Goal: Check status

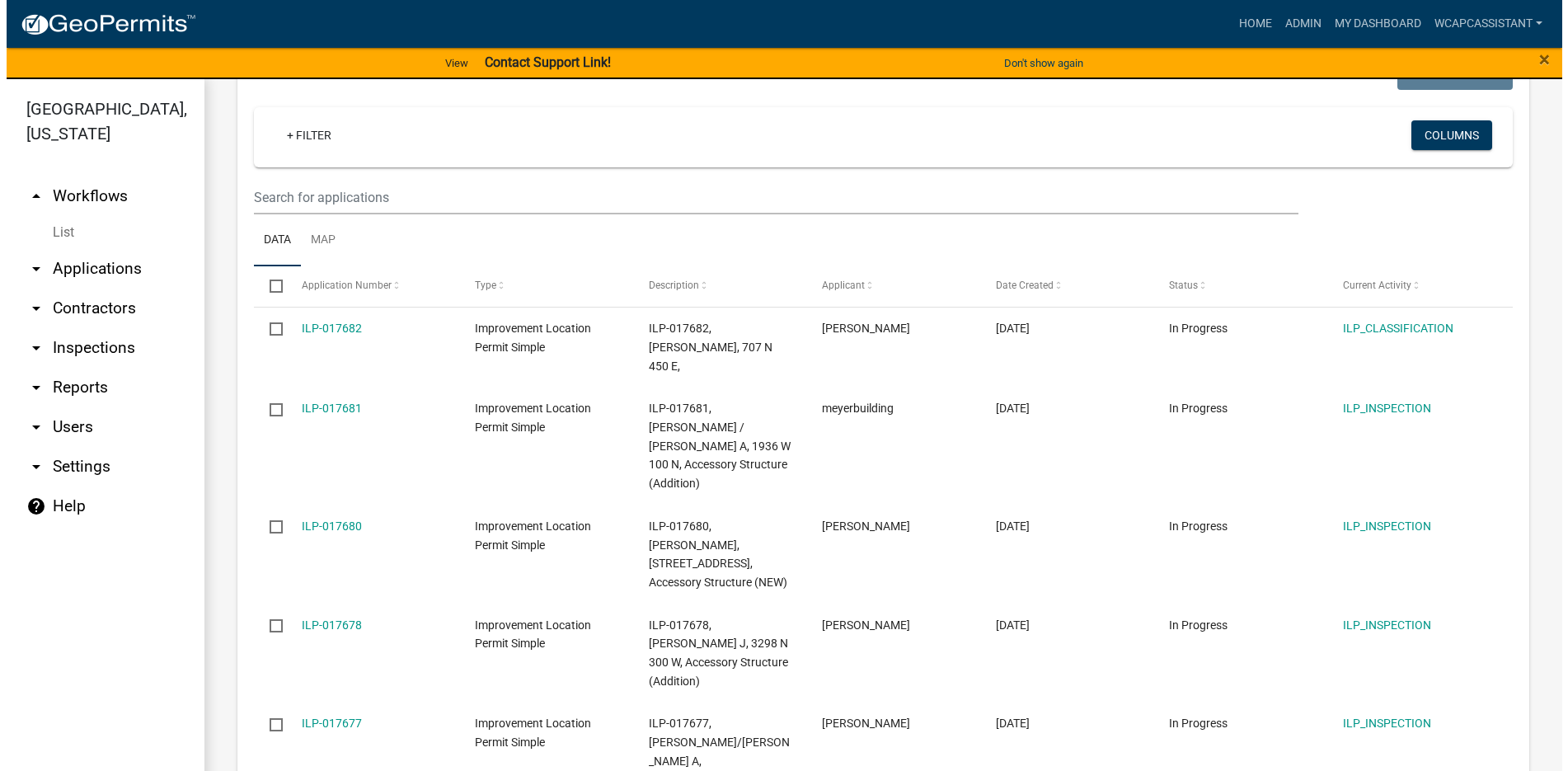
scroll to position [247, 0]
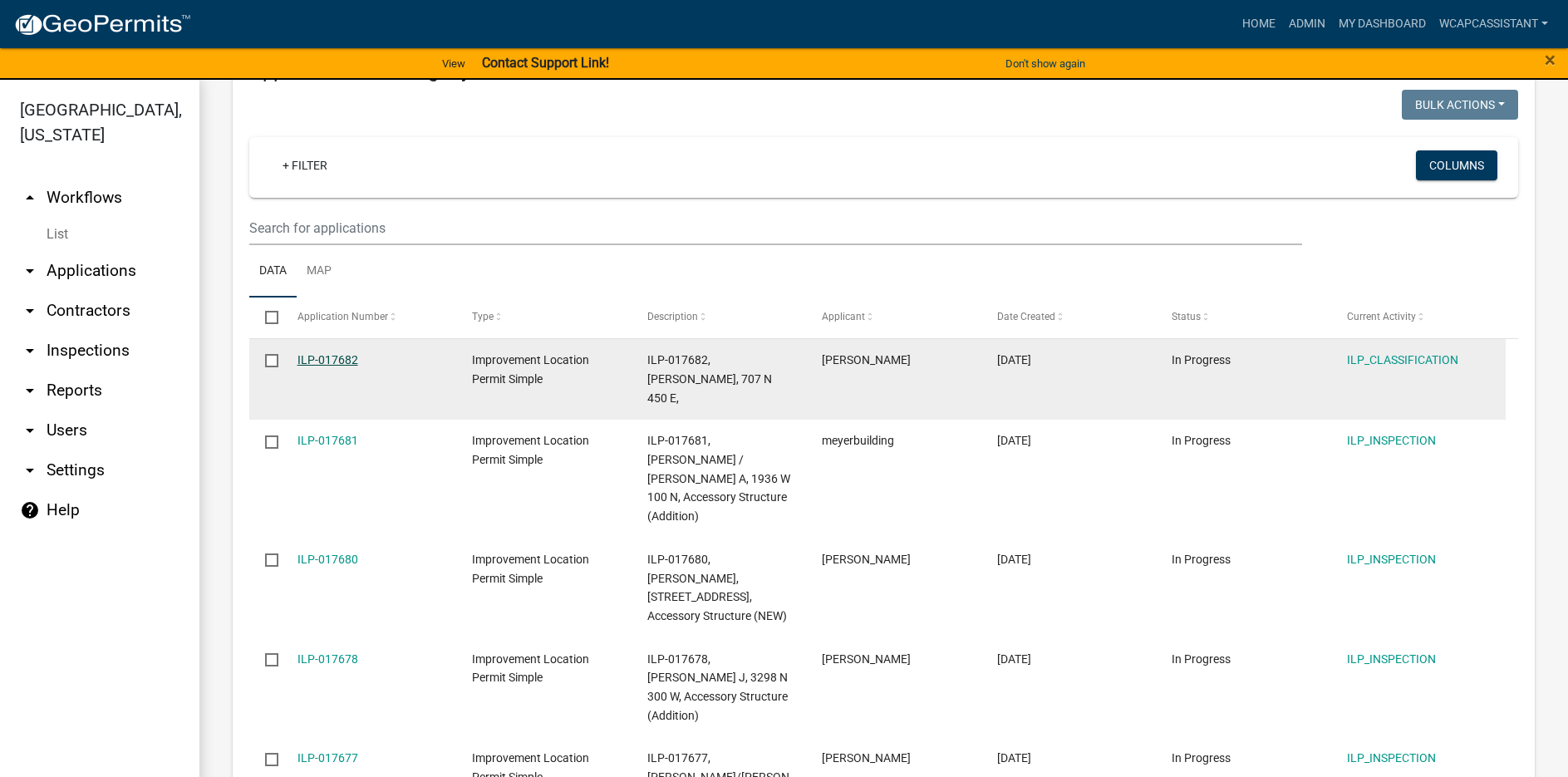
click at [324, 354] on link "ILP-017682" at bounding box center [328, 360] width 61 height 13
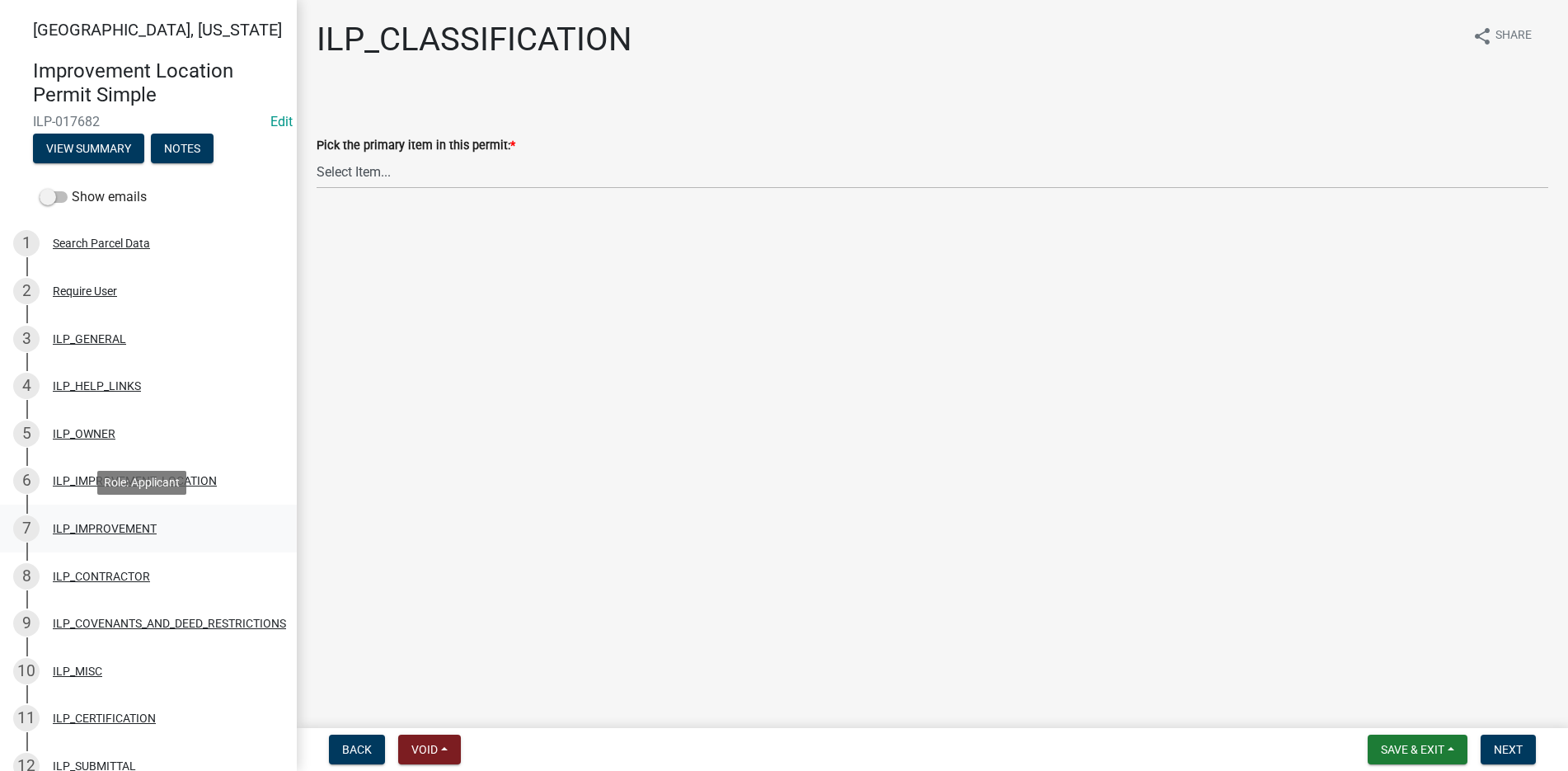
click at [100, 519] on div "7 ILP_IMPROVEMENT" at bounding box center [141, 528] width 257 height 27
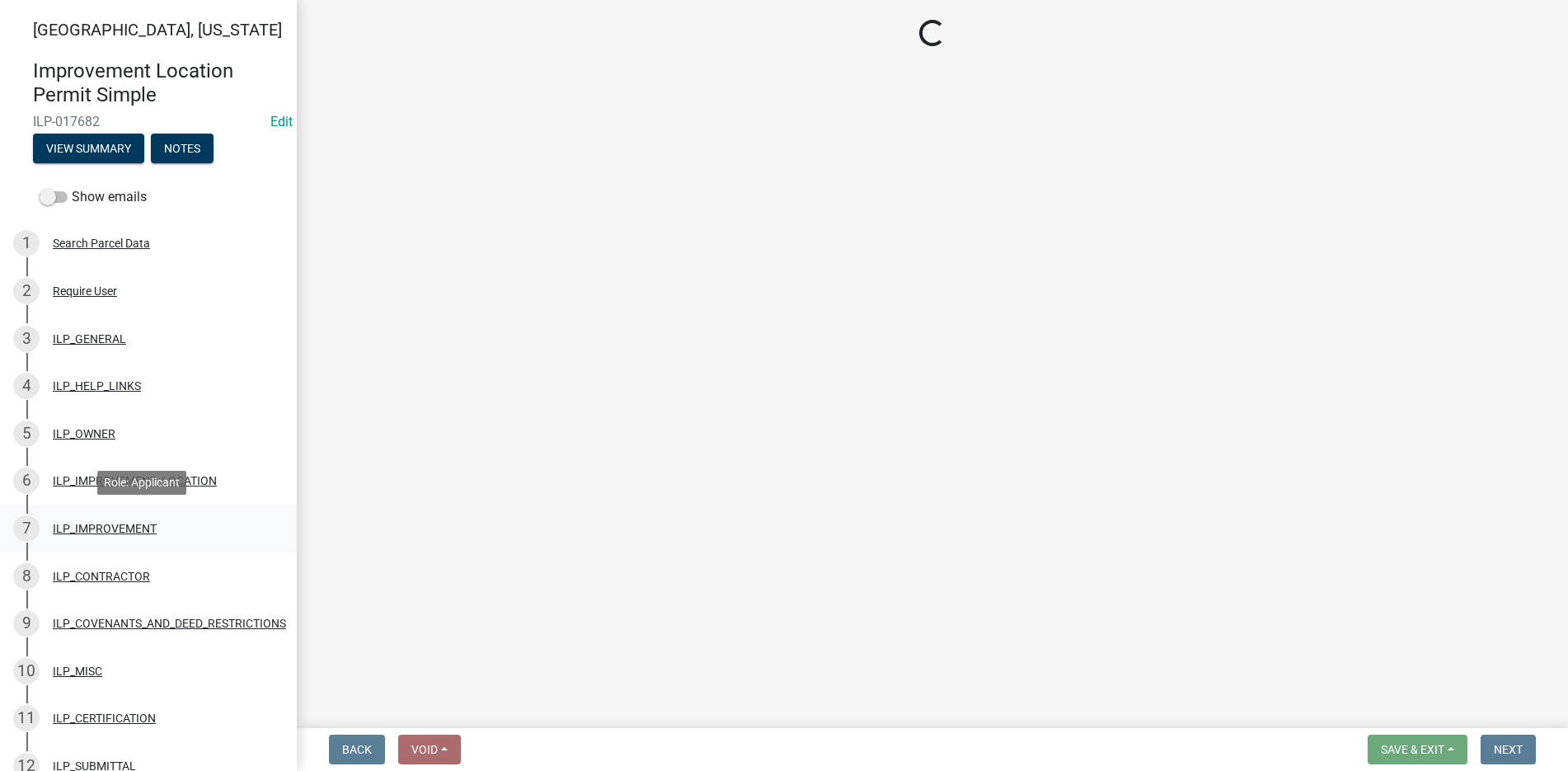
select select "71b507d0-569d-4a0a-b334-f72445909e69"
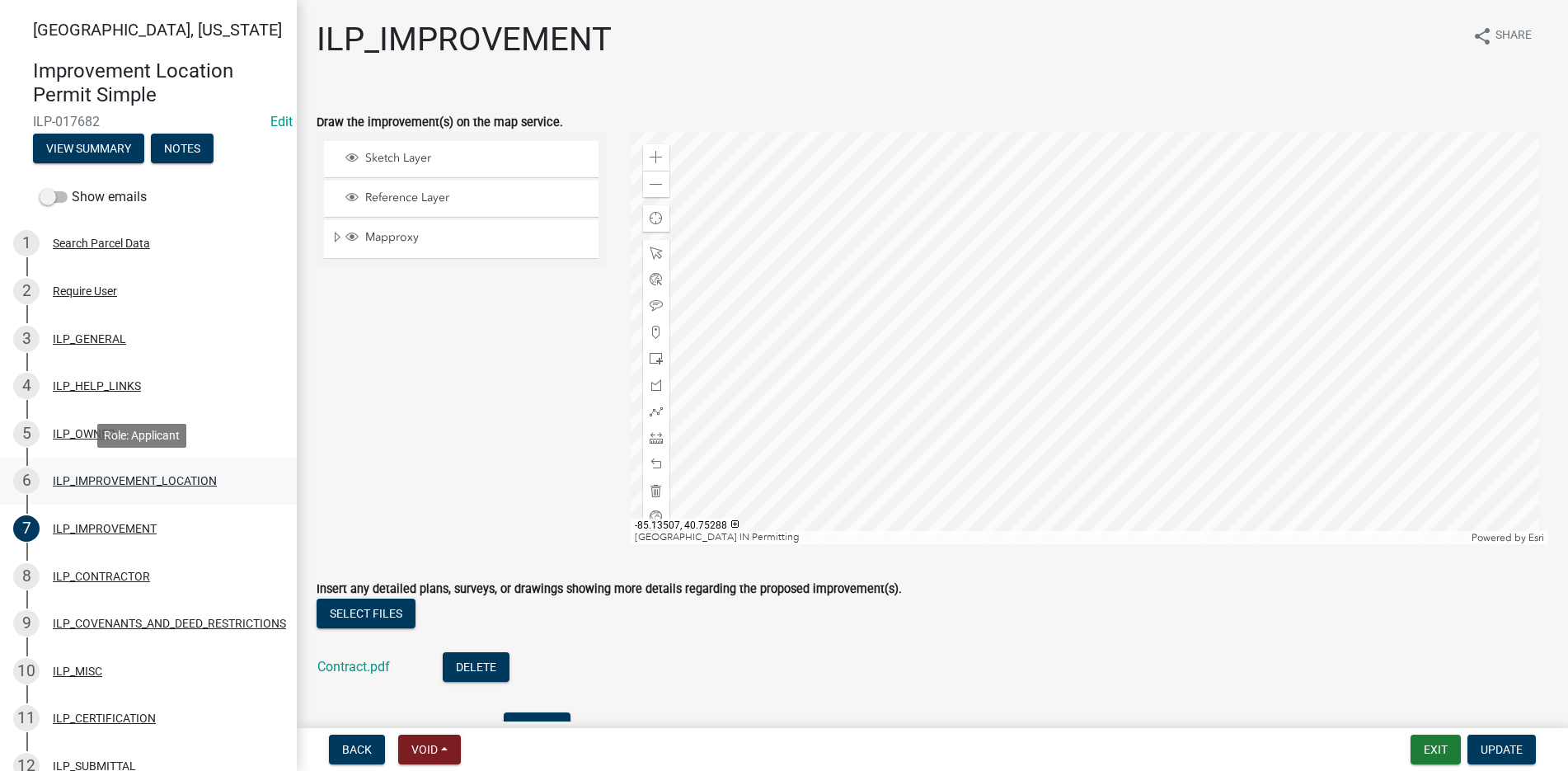
click at [130, 478] on div "ILP_IMPROVEMENT_LOCATION" at bounding box center [135, 480] width 164 height 11
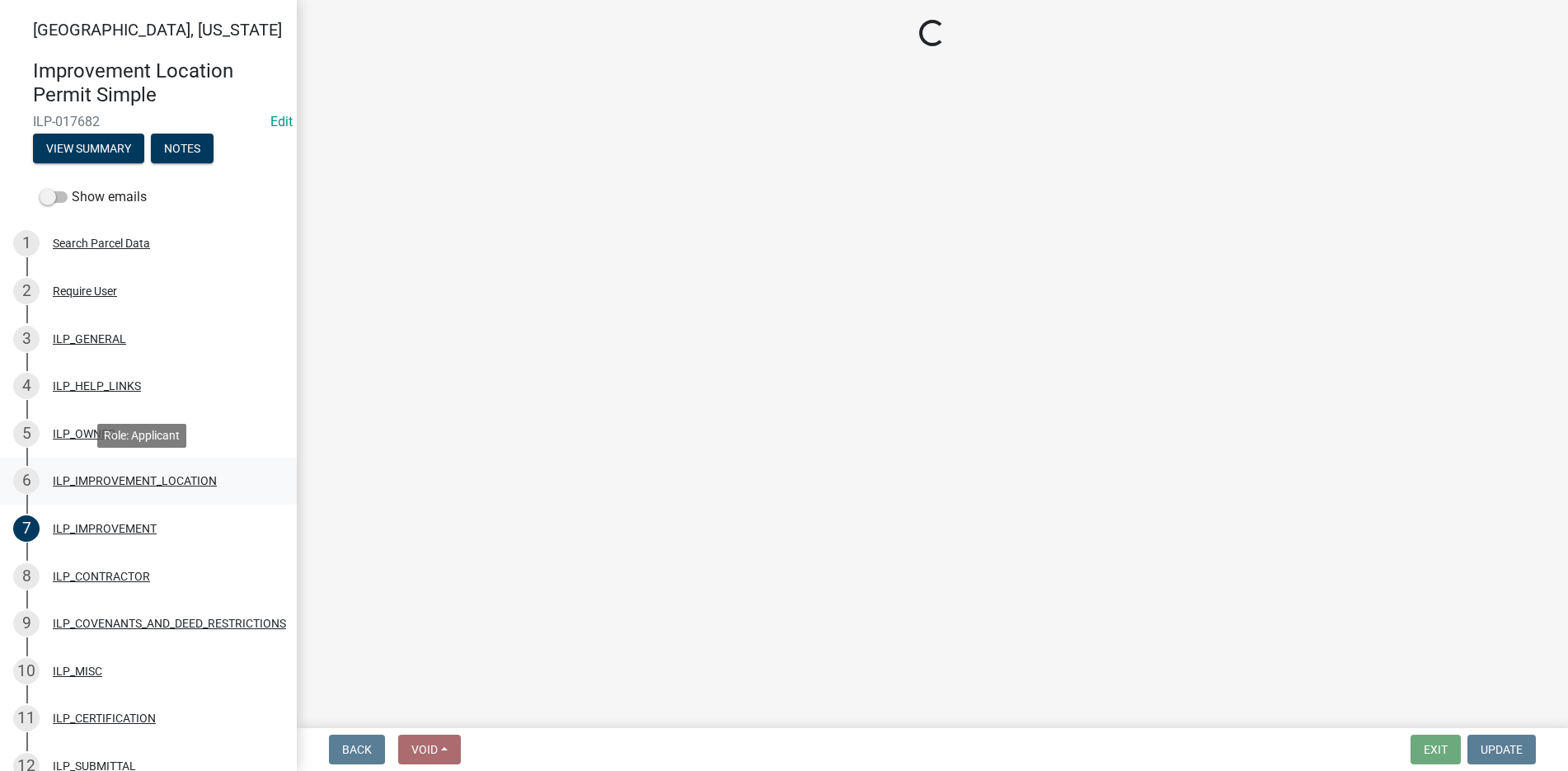
select select "03ef64e6-f0ff-43c9-aded-972c487e3507"
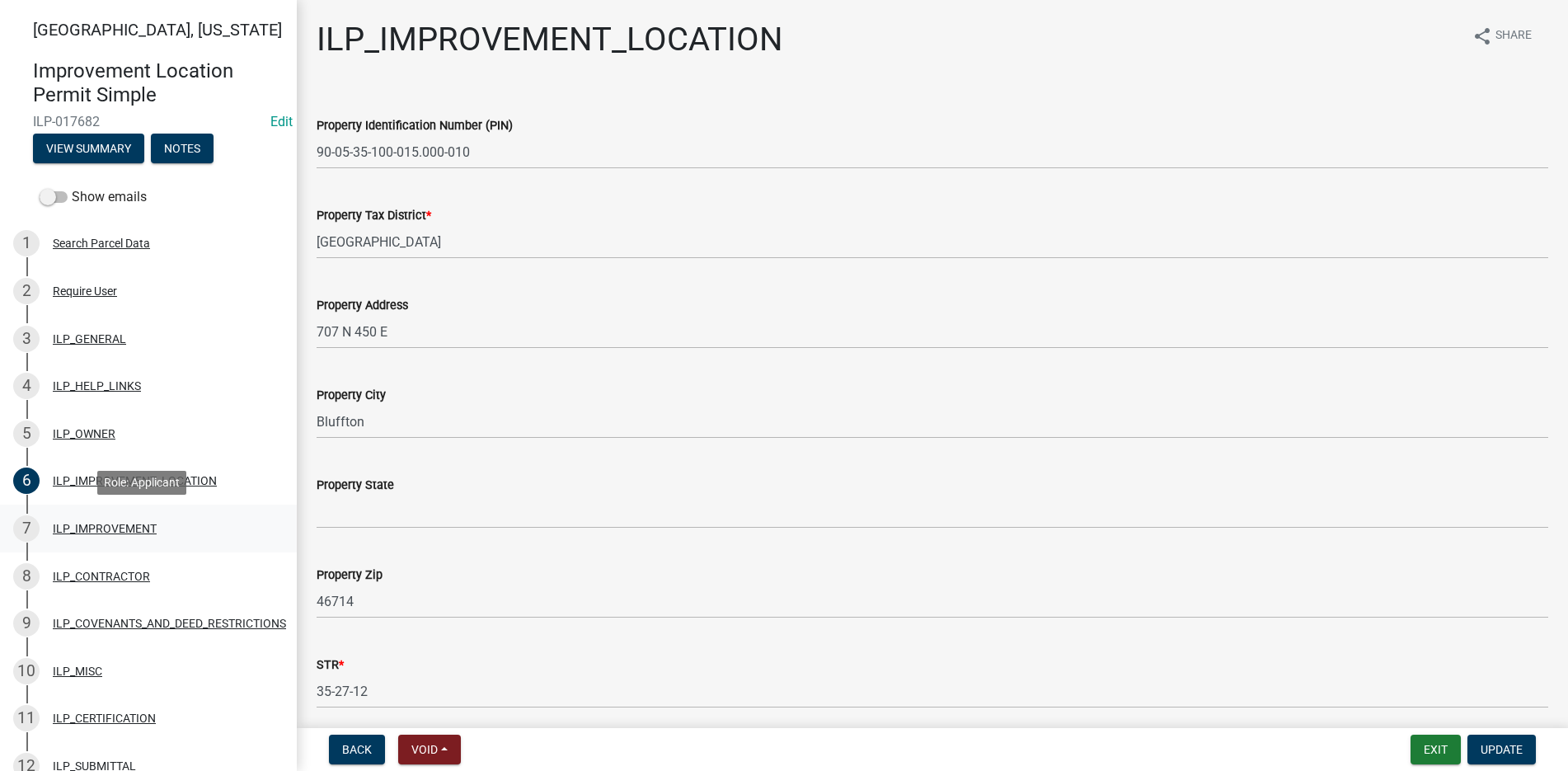
click at [110, 528] on div "ILP_IMPROVEMENT" at bounding box center [105, 528] width 104 height 11
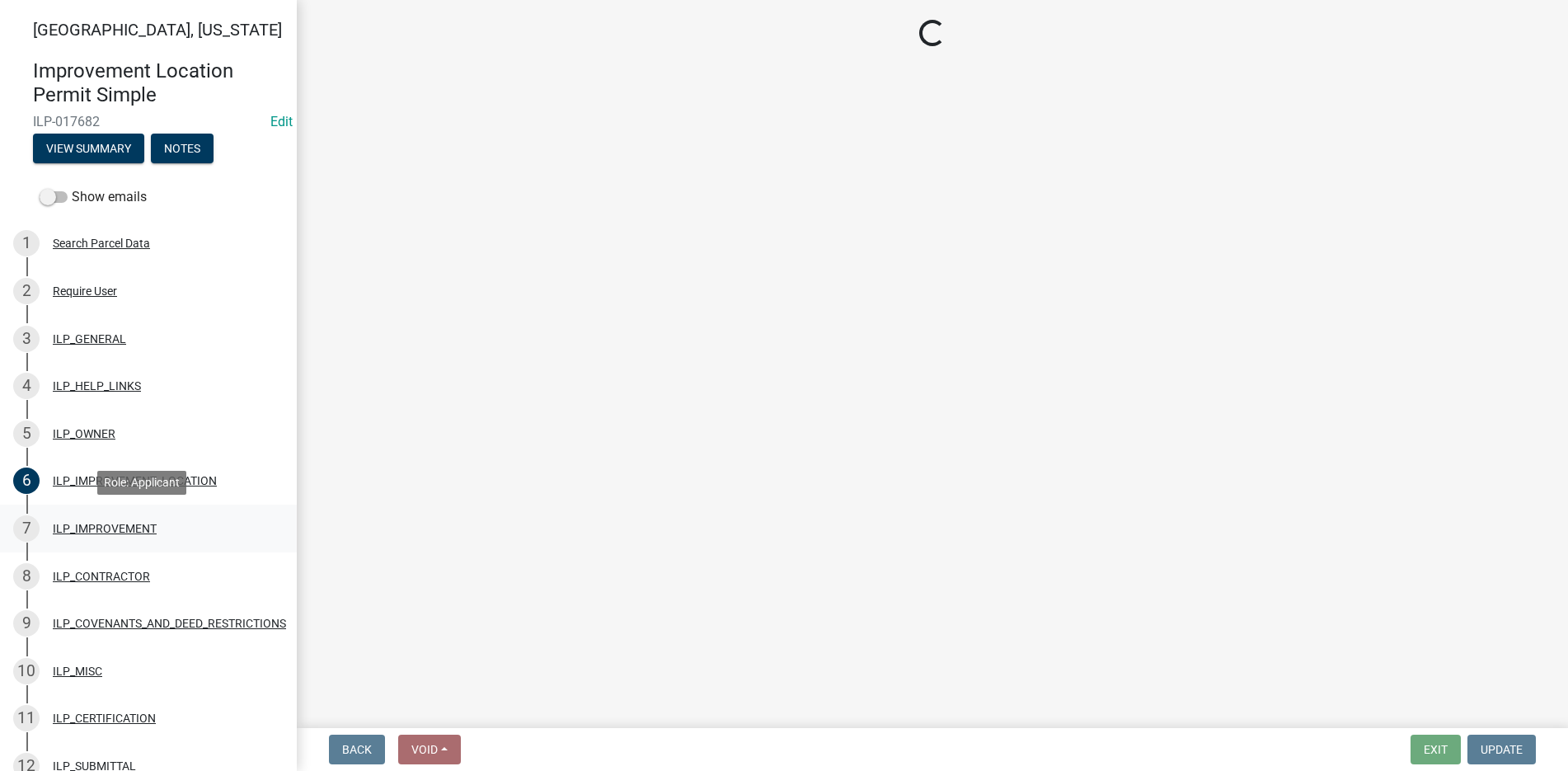
select select "71b507d0-569d-4a0a-b334-f72445909e69"
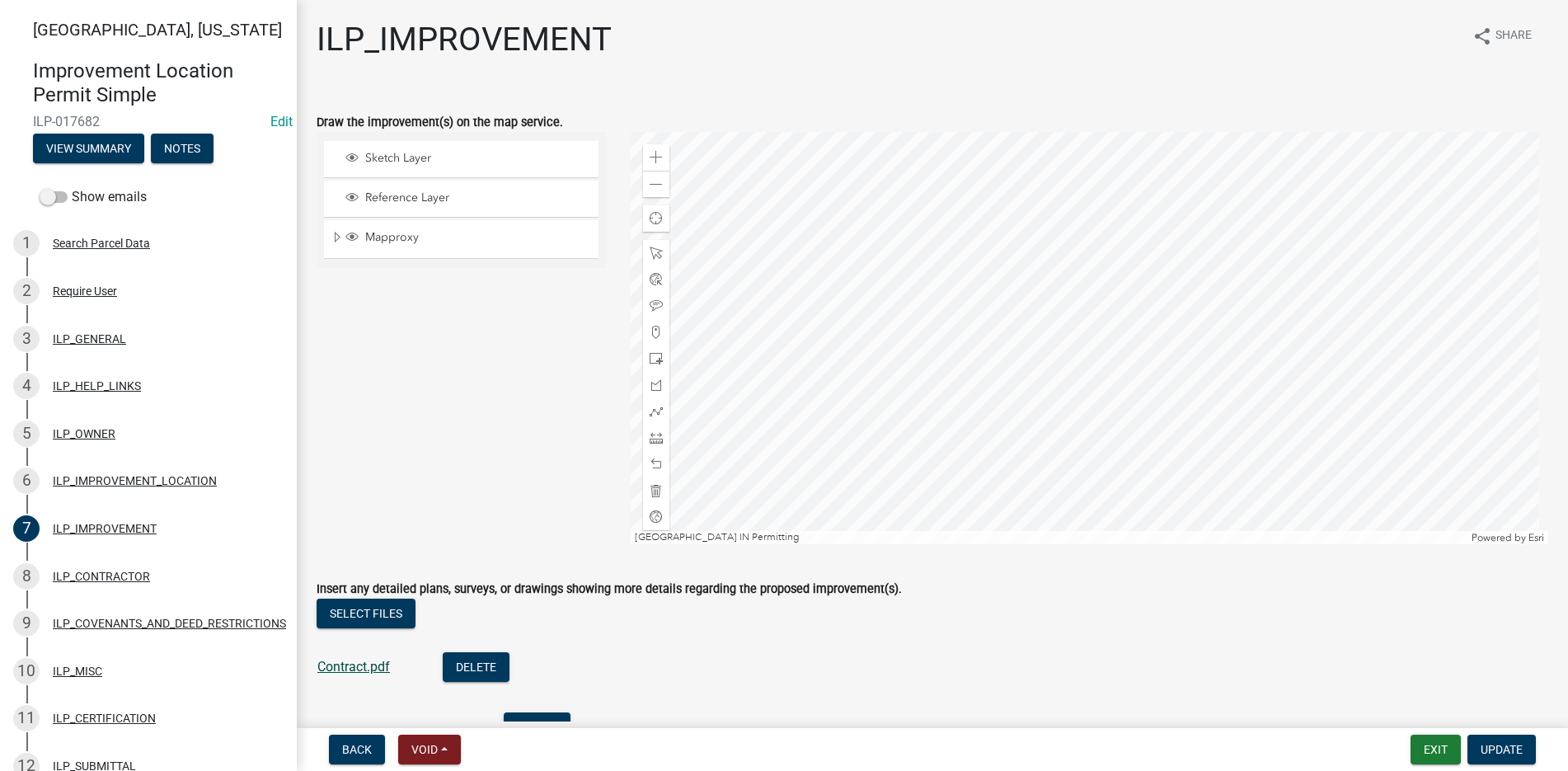
click at [349, 663] on link "Contract.pdf" at bounding box center [353, 666] width 73 height 15
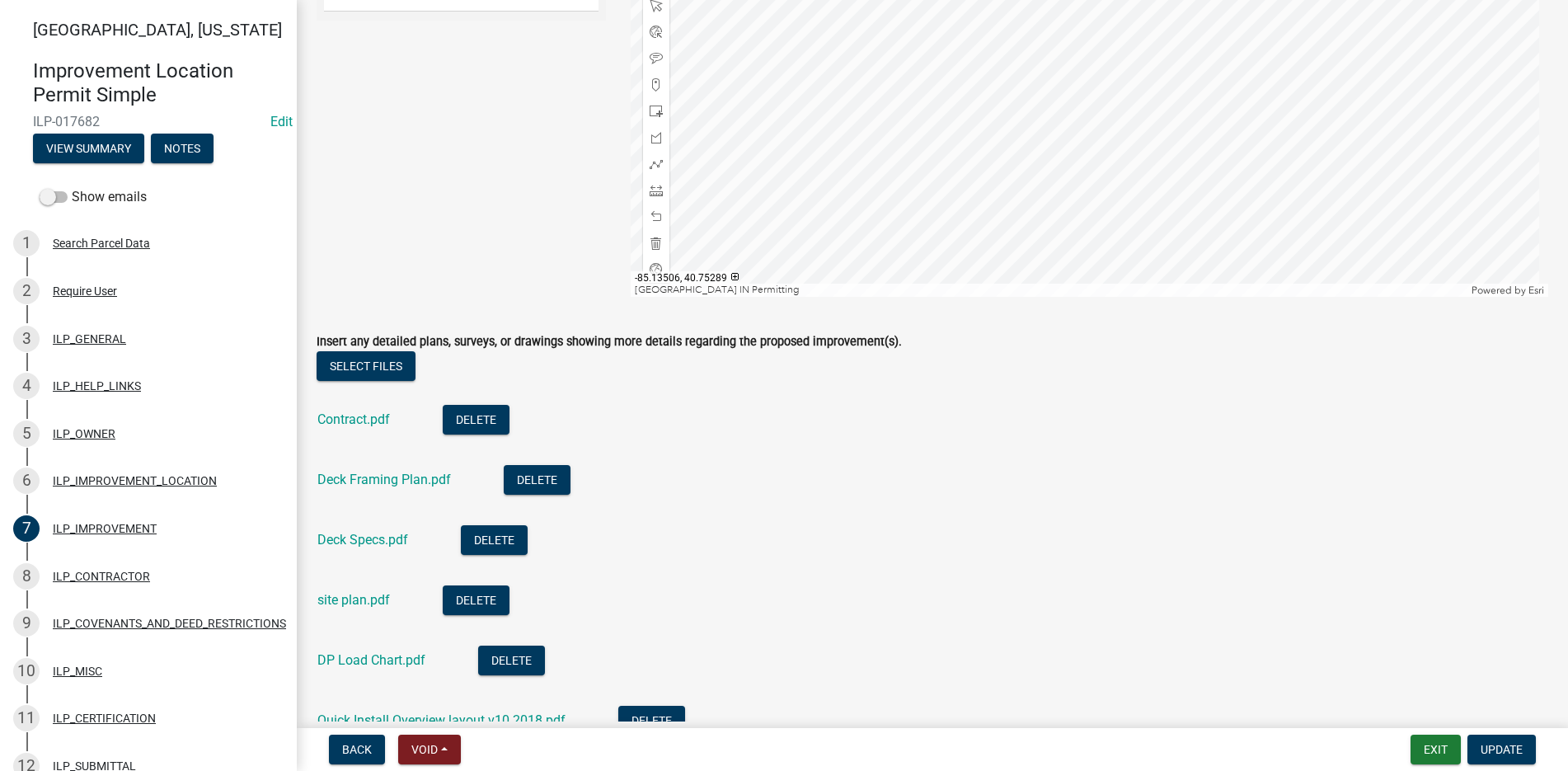
click at [1062, 297] on div at bounding box center [1090, 90] width 917 height 413
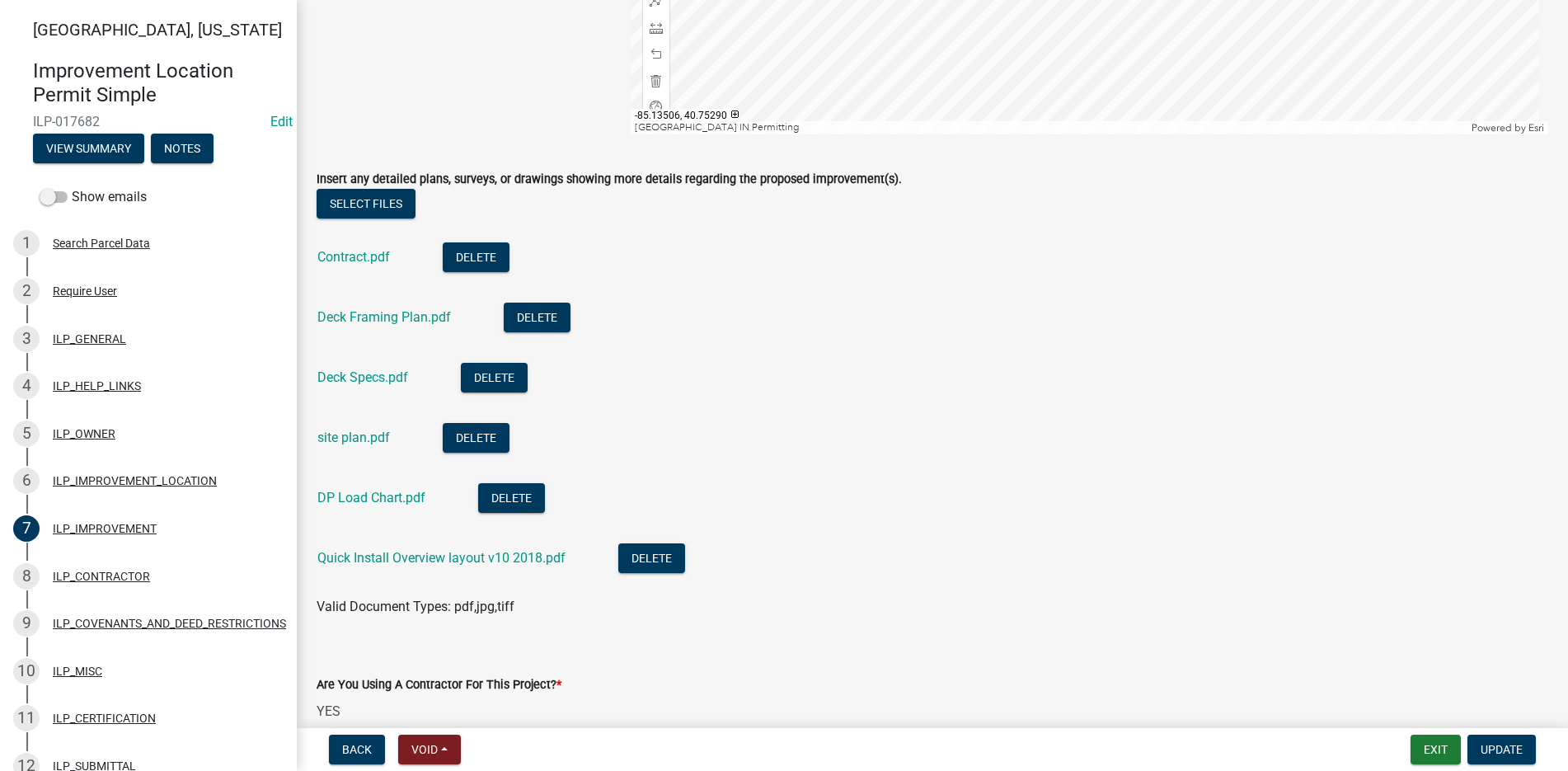
scroll to position [413, 0]
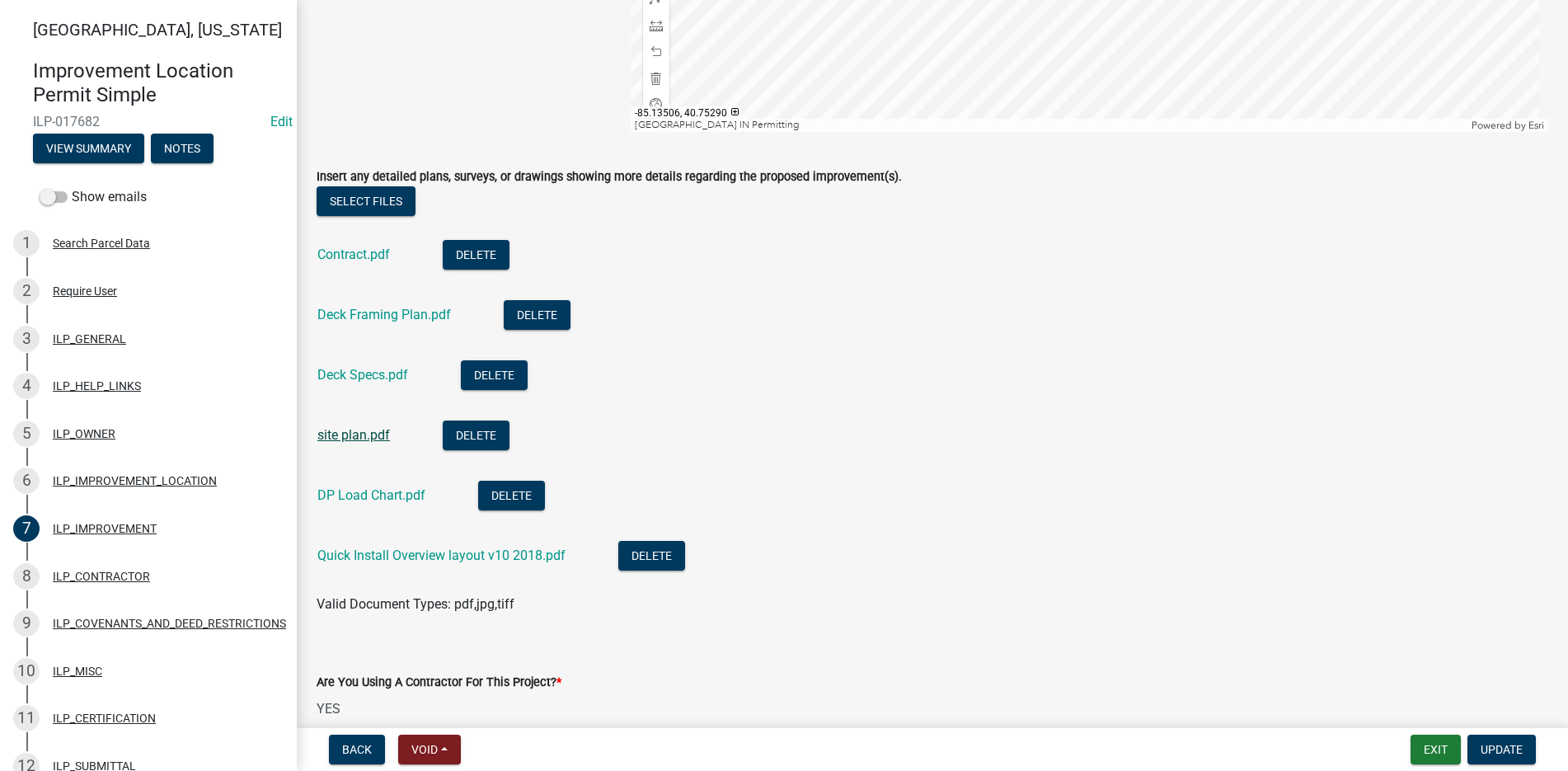
click at [352, 431] on link "site plan.pdf" at bounding box center [353, 435] width 73 height 15
click at [363, 371] on link "Deck Specs.pdf" at bounding box center [363, 375] width 91 height 15
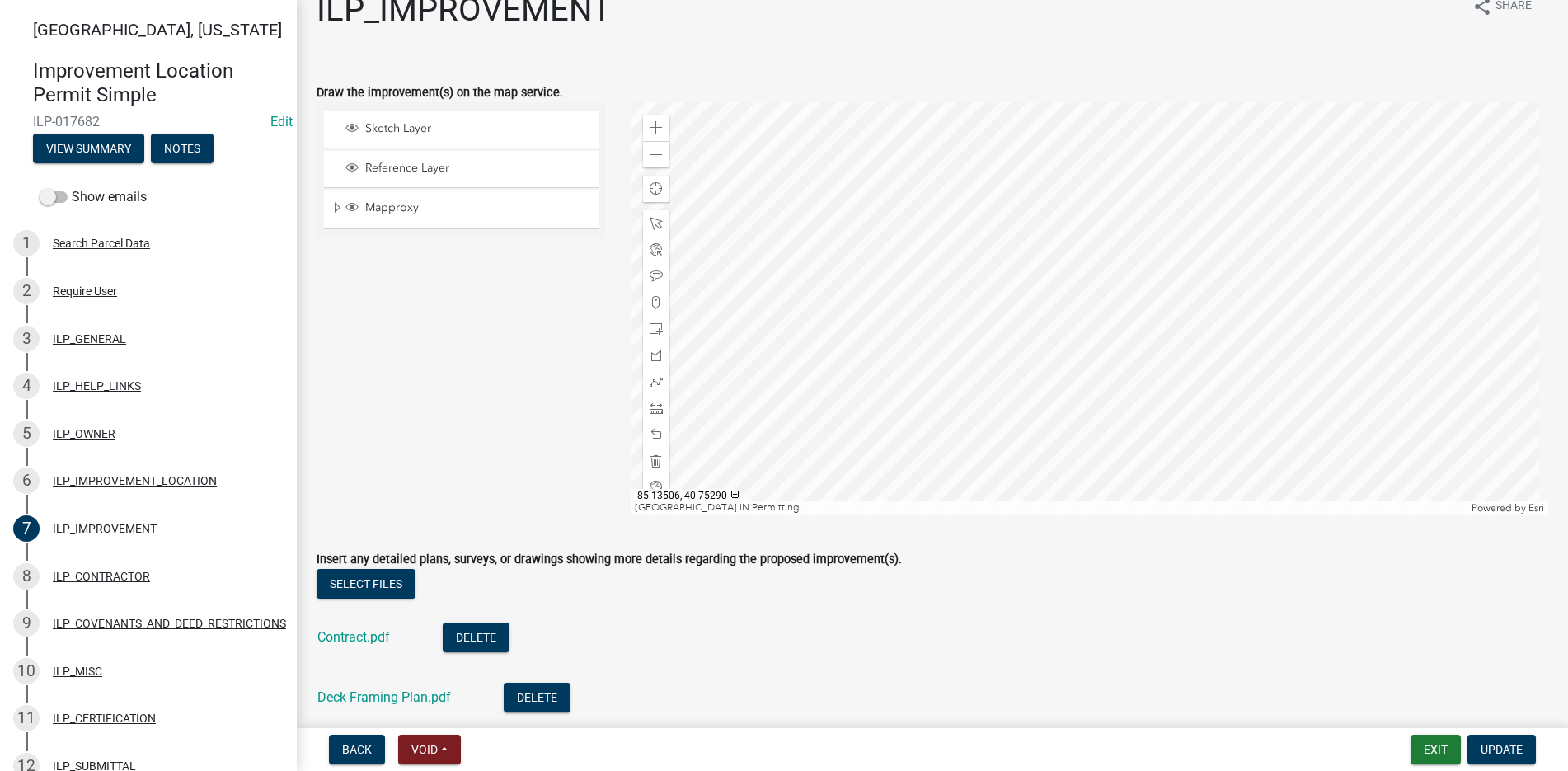
scroll to position [0, 0]
